Goal: Information Seeking & Learning: Learn about a topic

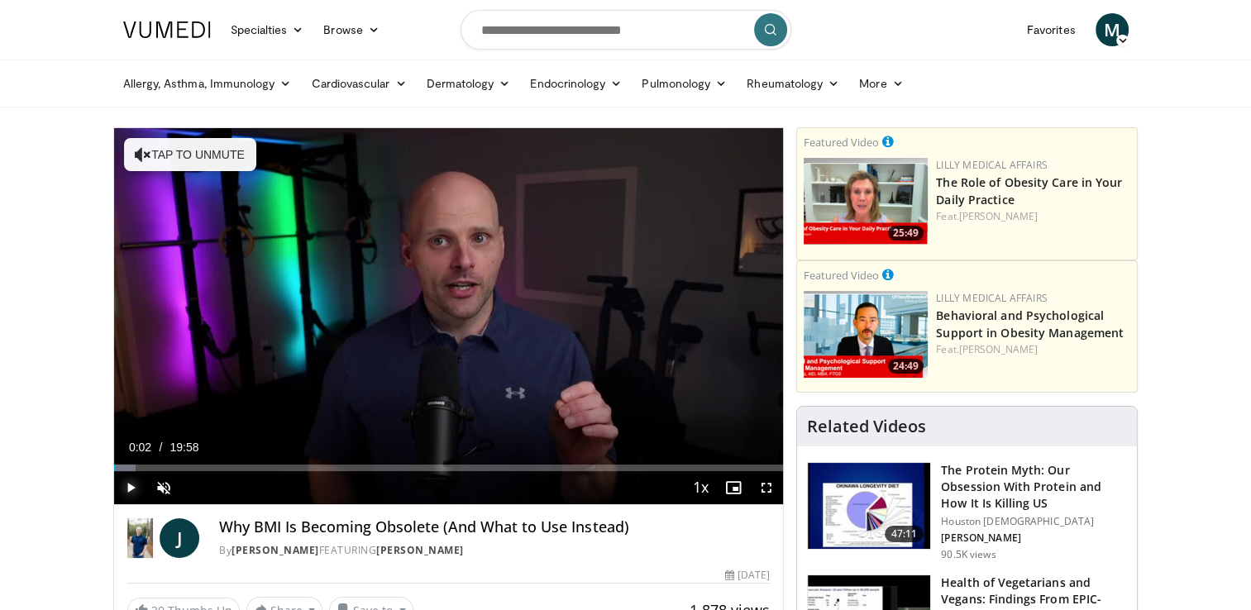
click at [129, 489] on span "Video Player" at bounding box center [130, 487] width 33 height 33
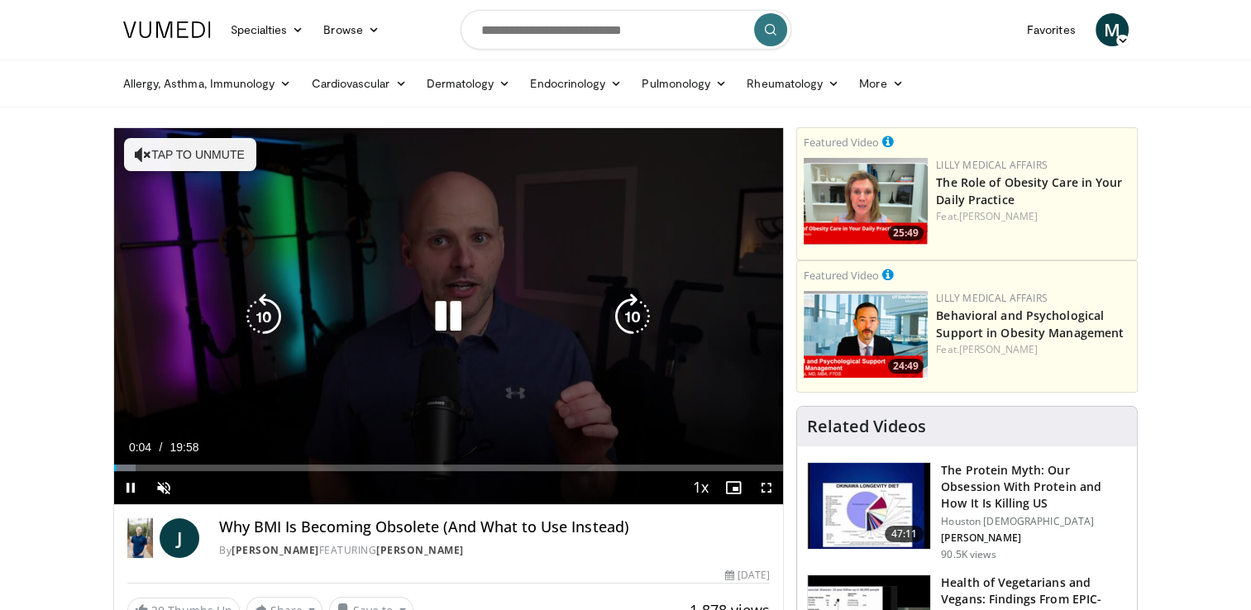
click at [199, 163] on button "Tap to unmute" at bounding box center [190, 154] width 132 height 33
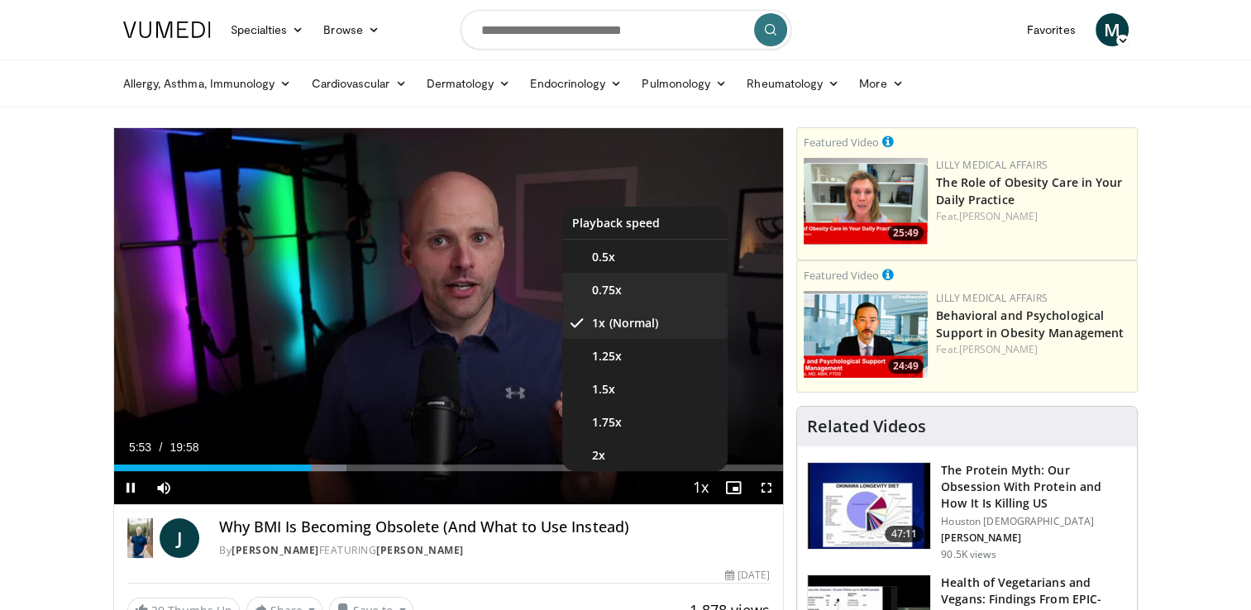
click at [605, 289] on span "0.75x" at bounding box center [607, 290] width 30 height 17
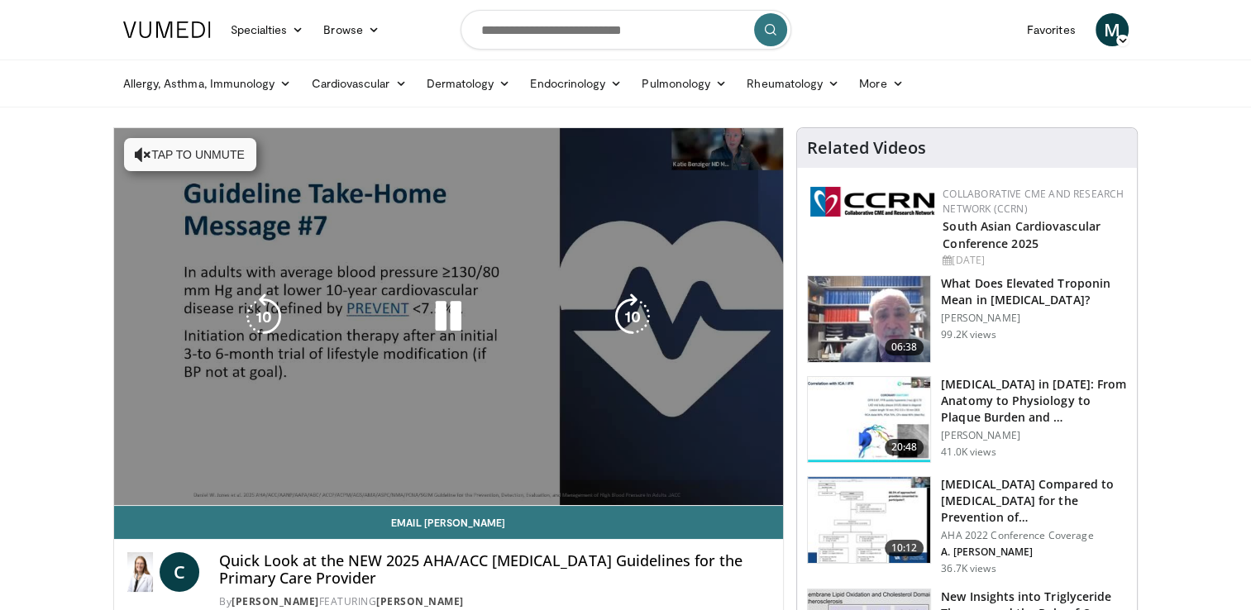
click at [170, 153] on button "Tap to unmute" at bounding box center [190, 154] width 132 height 33
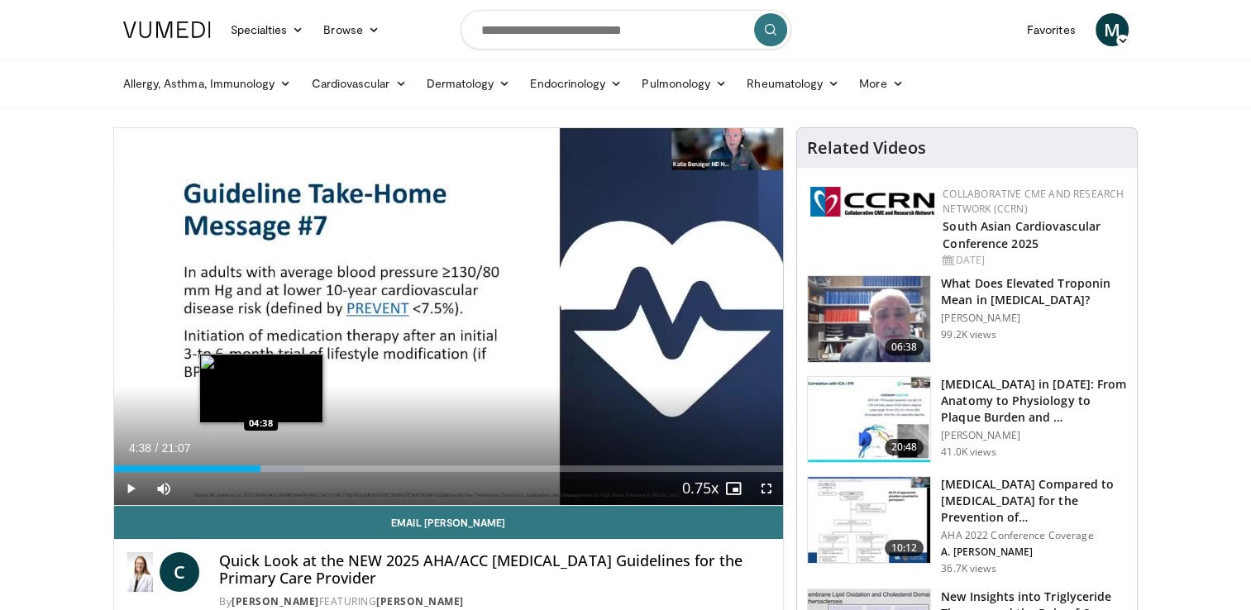
click at [261, 466] on div "04:57" at bounding box center [187, 469] width 147 height 7
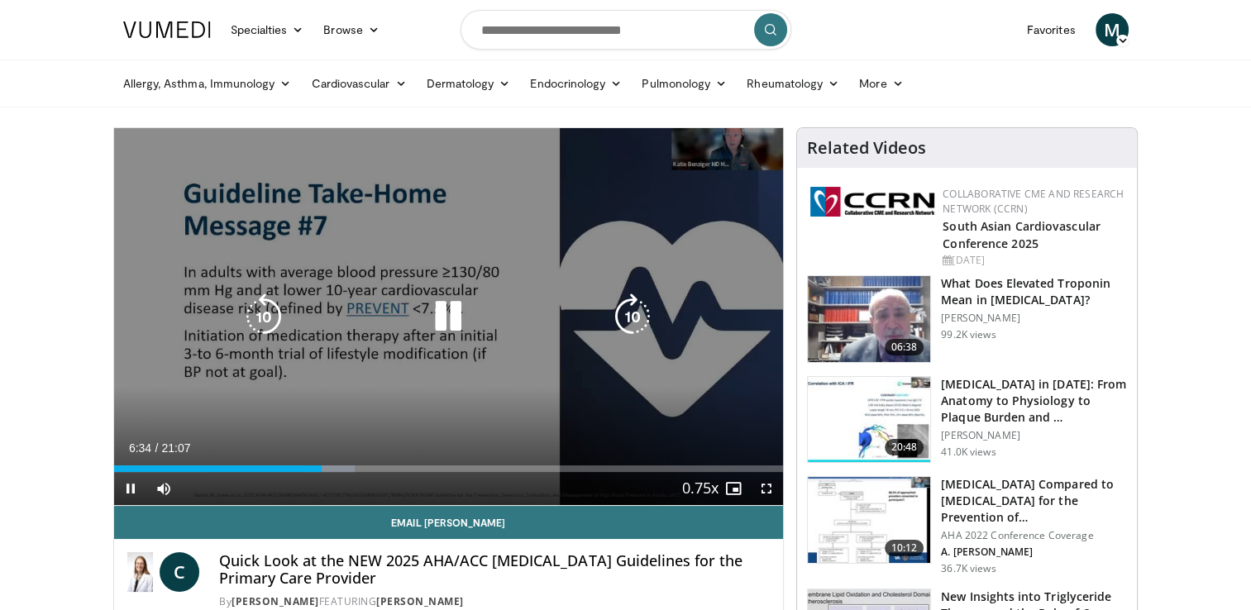
click at [444, 319] on icon "Video Player" at bounding box center [448, 317] width 46 height 46
click at [447, 323] on icon "Video Player" at bounding box center [448, 317] width 46 height 46
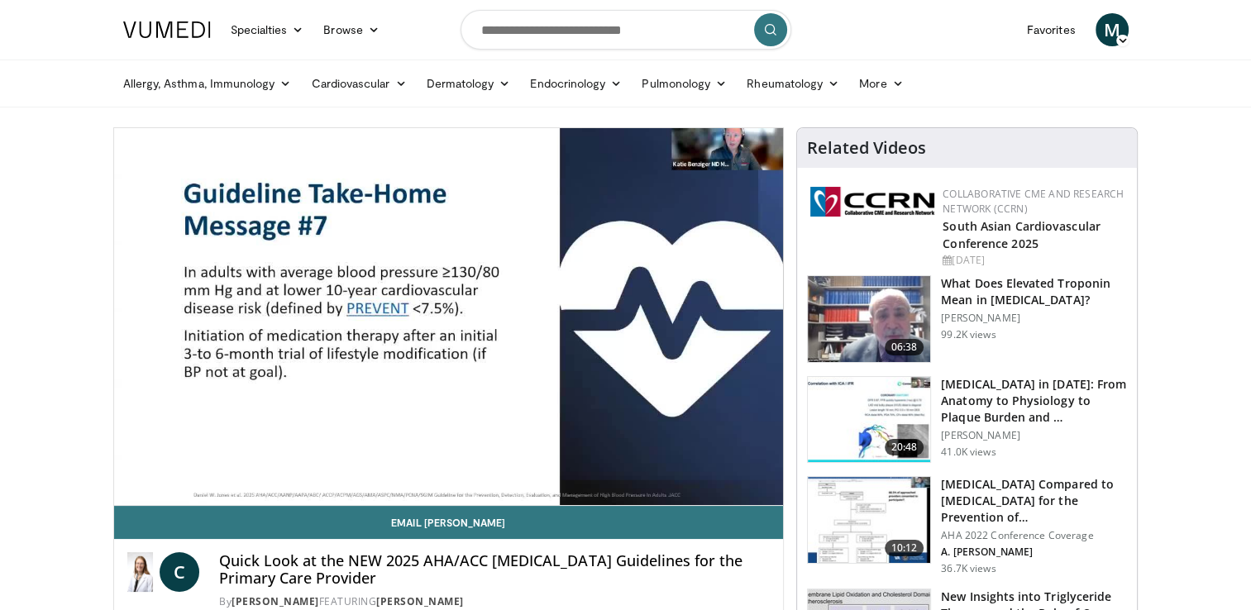
click at [596, 328] on div "Video Player" at bounding box center [448, 316] width 402 height 33
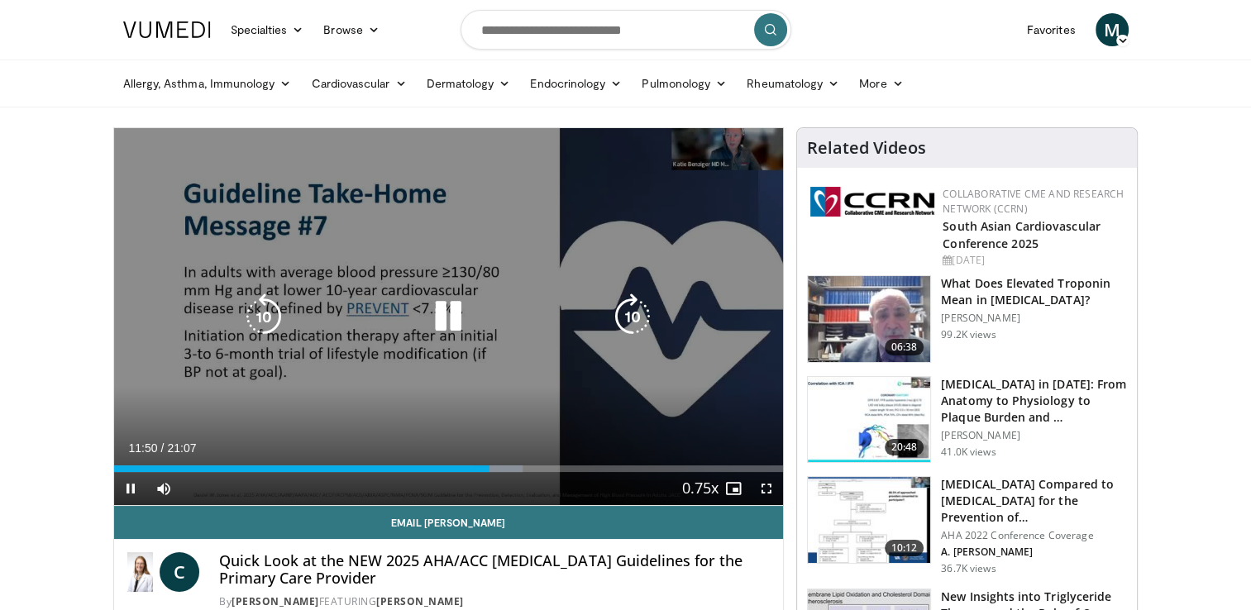
click at [451, 294] on icon "Video Player" at bounding box center [448, 317] width 46 height 46
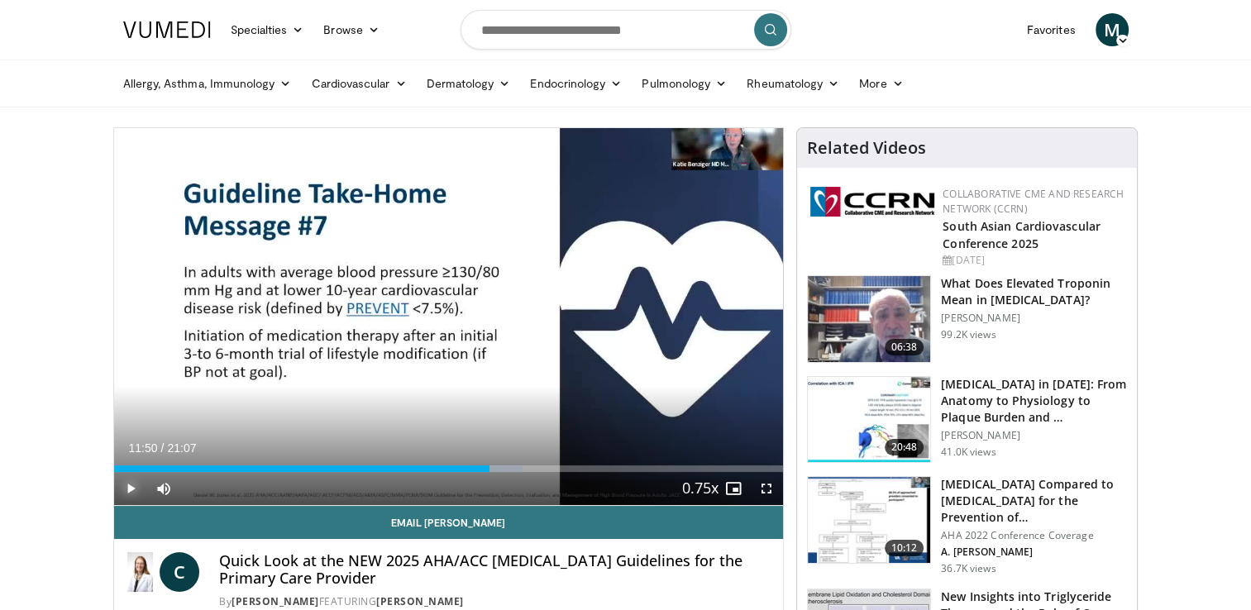
click at [128, 487] on span "Video Player" at bounding box center [130, 488] width 33 height 33
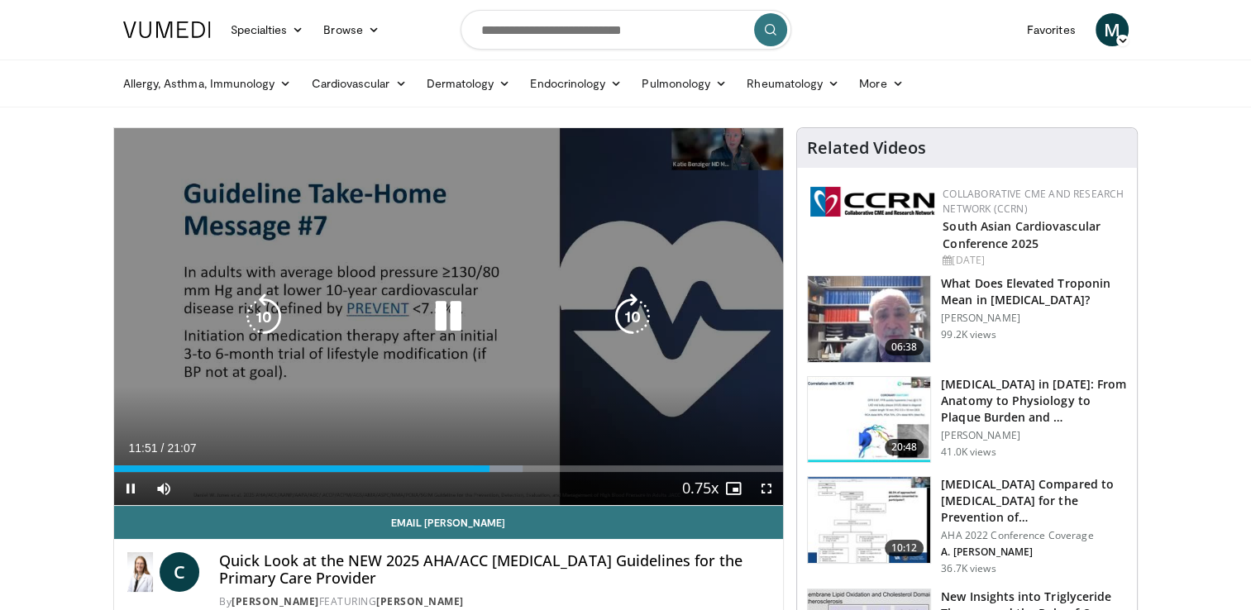
click at [454, 312] on icon "Video Player" at bounding box center [448, 317] width 46 height 46
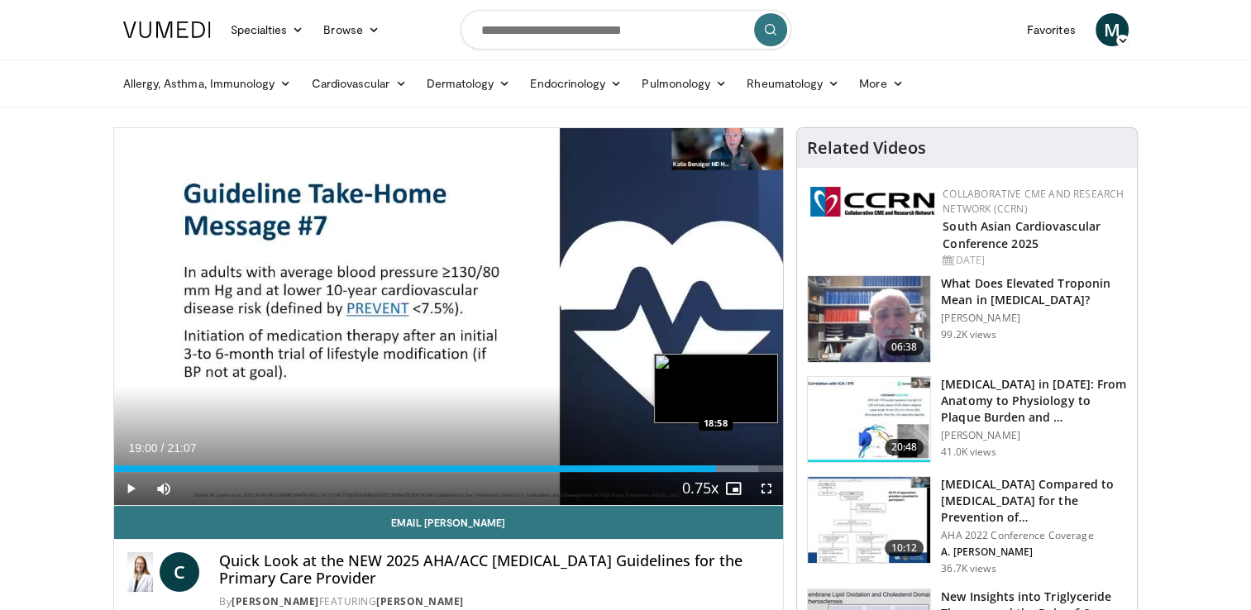
click at [716, 466] on div "Loaded : 96.29% 19:12 18:58" at bounding box center [449, 469] width 670 height 7
click at [760, 466] on div "20:23" at bounding box center [437, 469] width 647 height 7
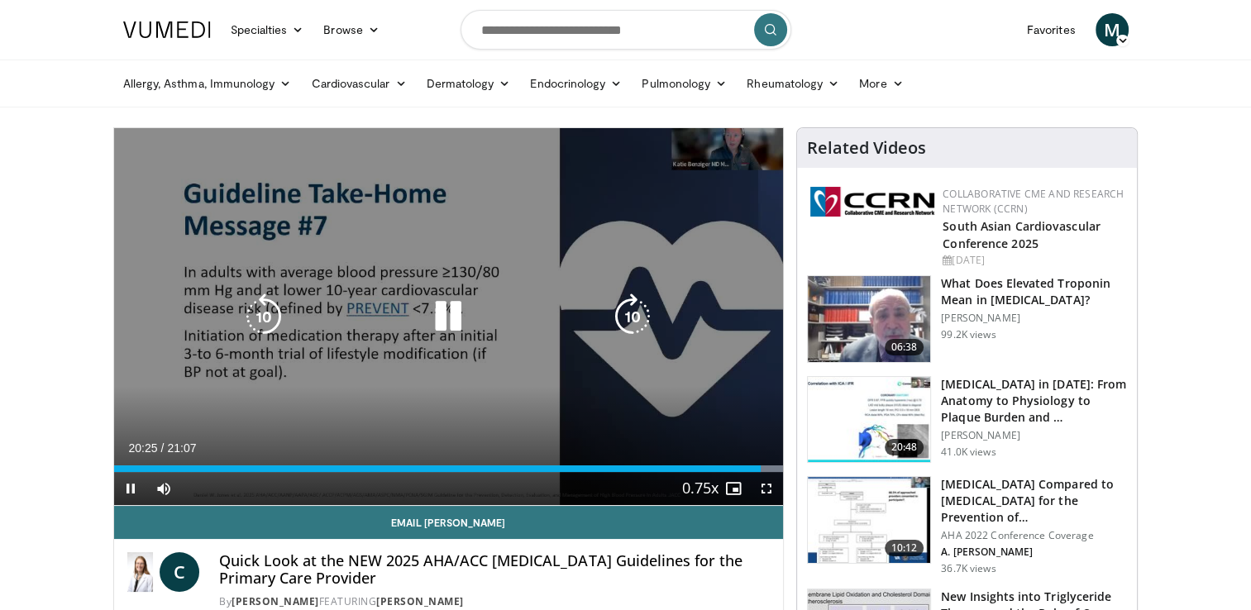
click at [450, 319] on icon "Video Player" at bounding box center [448, 317] width 46 height 46
click at [507, 309] on div "Video Player" at bounding box center [448, 316] width 402 height 33
click at [445, 319] on icon "Video Player" at bounding box center [448, 317] width 46 height 46
click at [0, 0] on icon "Video Player" at bounding box center [0, 0] width 0 height 0
click at [445, 319] on icon "Video Player" at bounding box center [448, 317] width 46 height 46
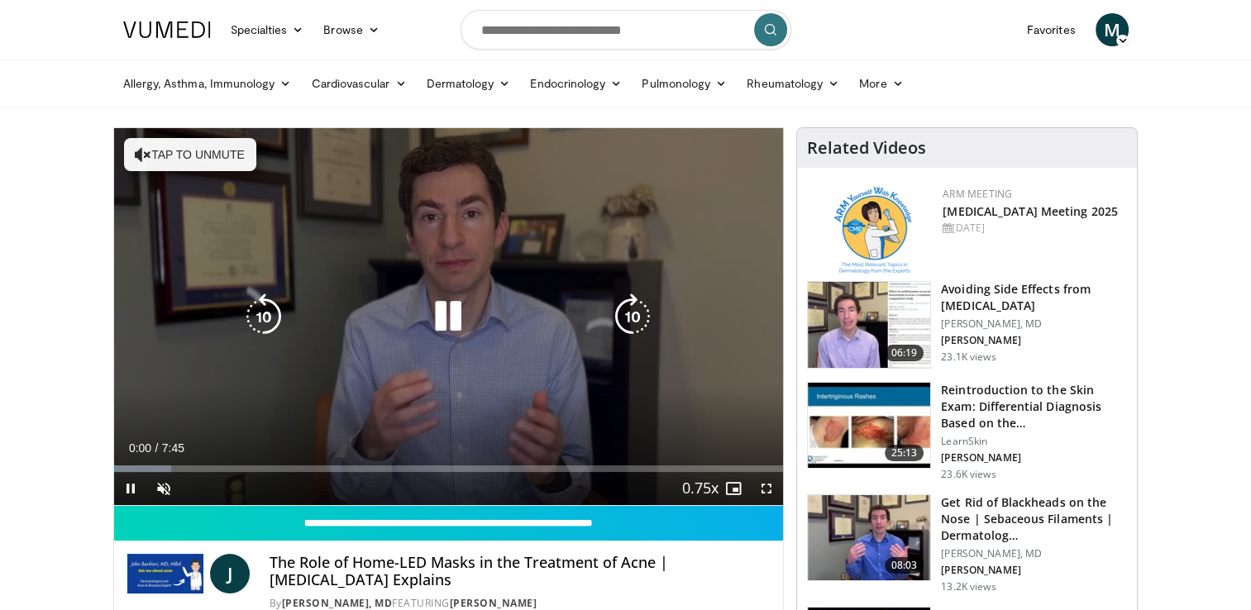
click at [192, 148] on button "Tap to unmute" at bounding box center [190, 154] width 132 height 33
click at [192, 148] on div "10 seconds Tap to unmute" at bounding box center [449, 316] width 670 height 377
click at [437, 313] on icon "Video Player" at bounding box center [448, 317] width 46 height 46
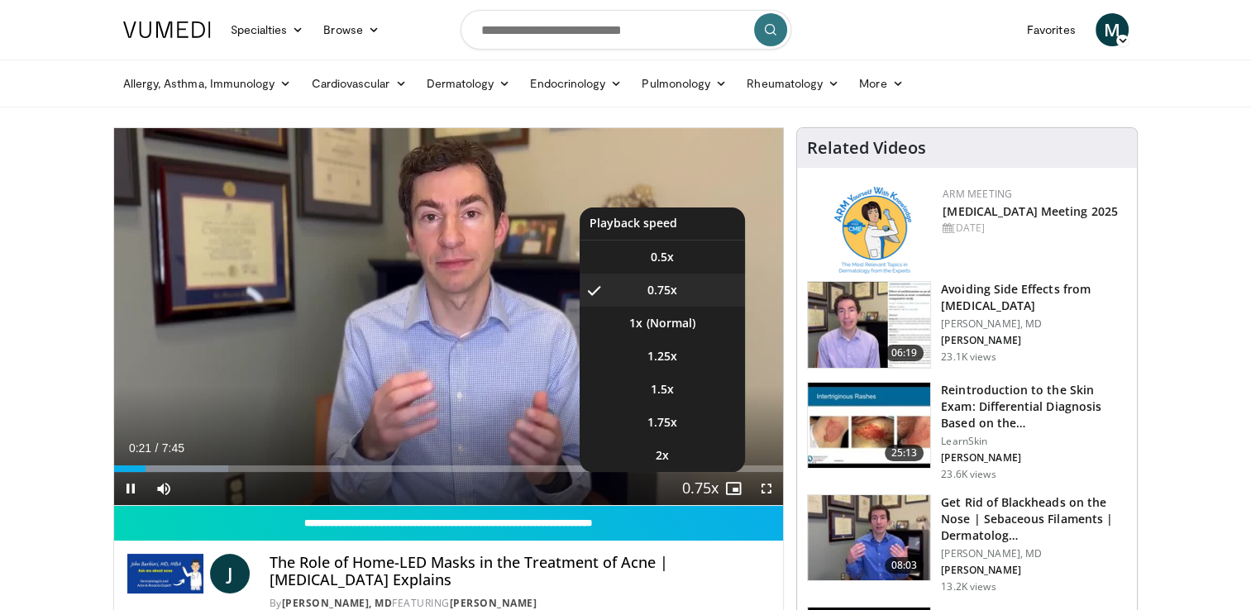
click at [713, 493] on button "Playback Rate" at bounding box center [700, 488] width 33 height 33
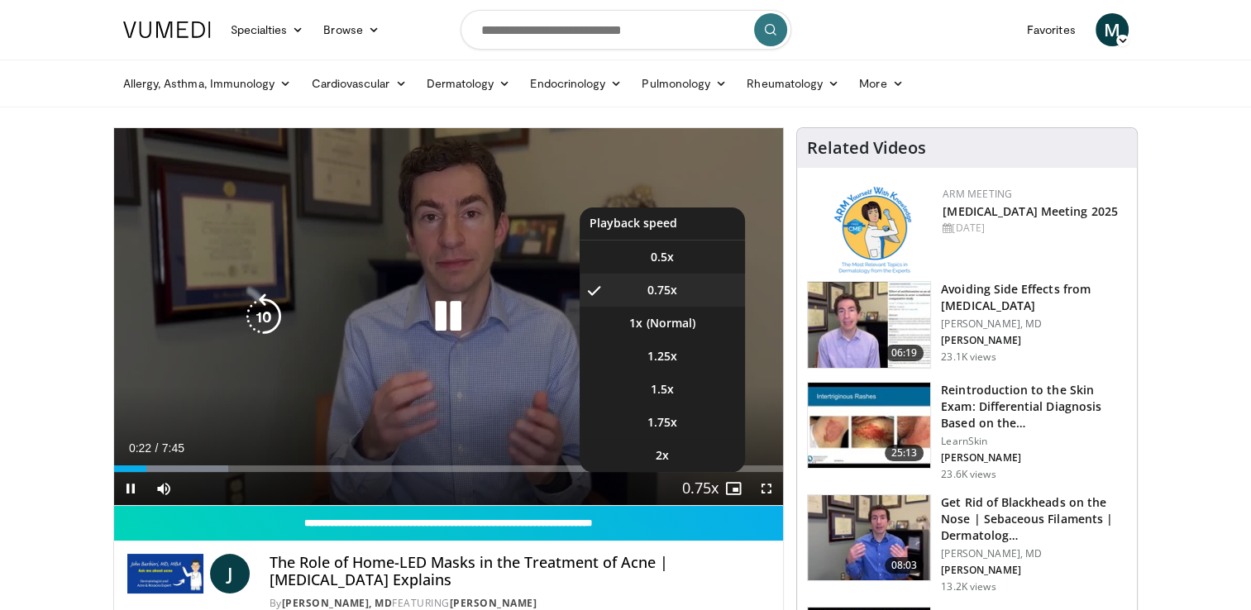
click at [713, 491] on button "Playback Rate" at bounding box center [700, 488] width 33 height 33
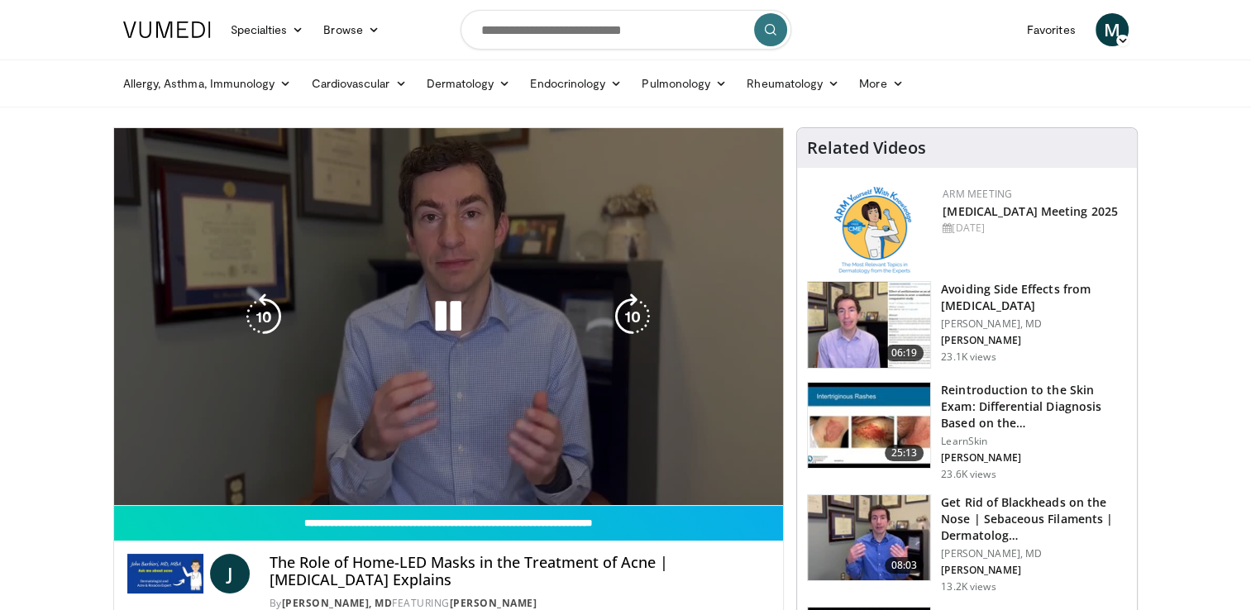
click at [713, 491] on video-js "**********" at bounding box center [449, 317] width 670 height 378
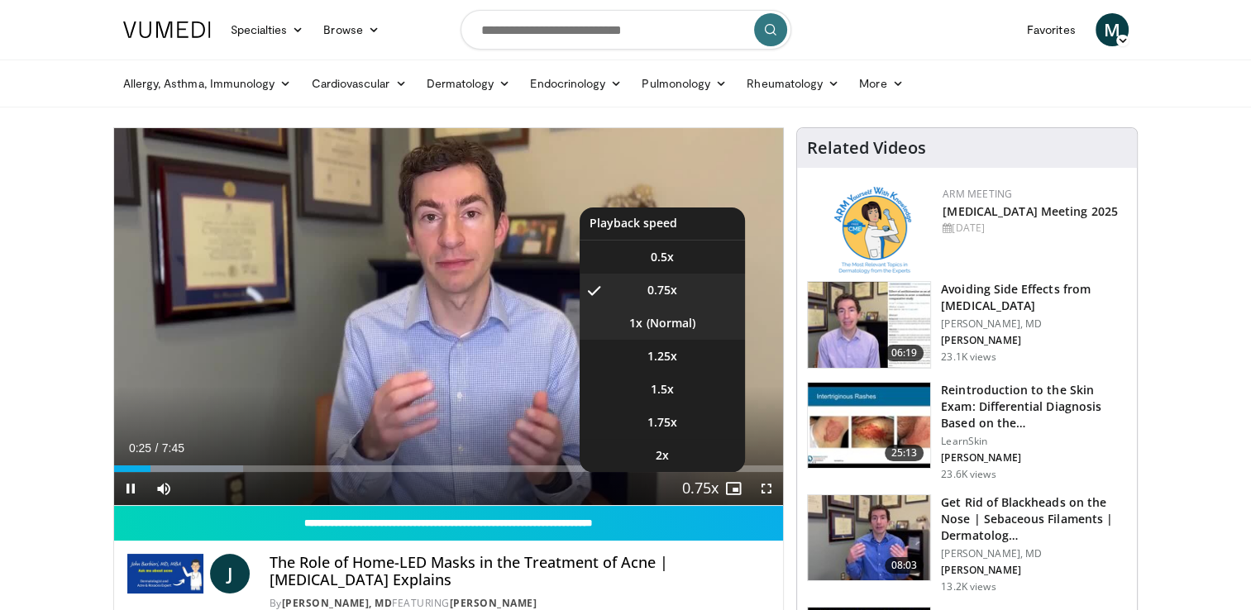
click at [666, 321] on li "1x" at bounding box center [662, 323] width 165 height 33
